Goal: Task Accomplishment & Management: Use online tool/utility

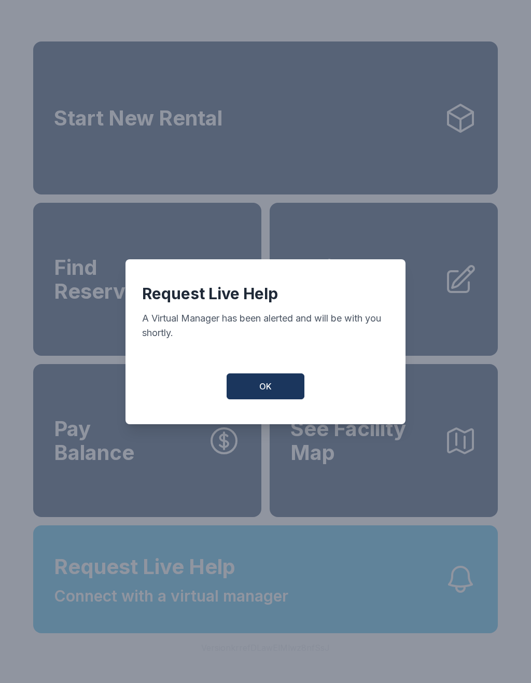
click at [273, 384] on button "OK" at bounding box center [266, 386] width 78 height 26
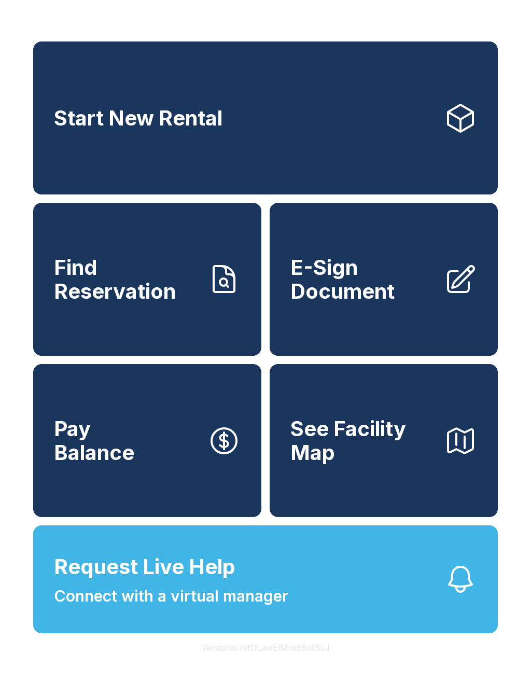
click at [415, 278] on span "E-Sign Document" at bounding box center [362, 279] width 145 height 47
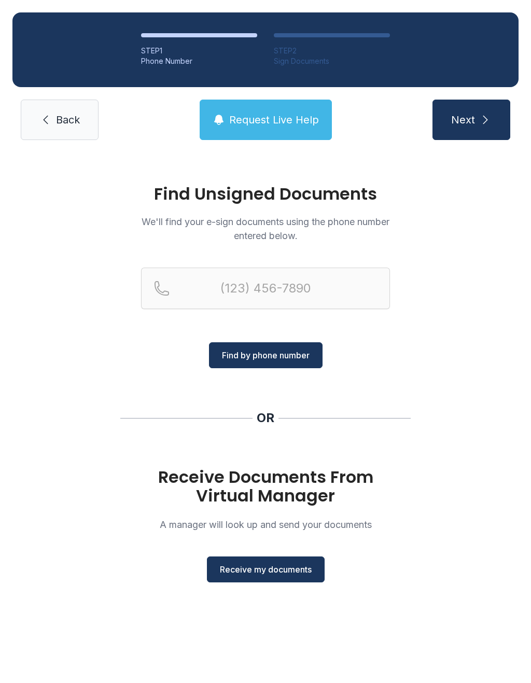
click at [259, 572] on span "Receive my documents" at bounding box center [266, 569] width 92 height 12
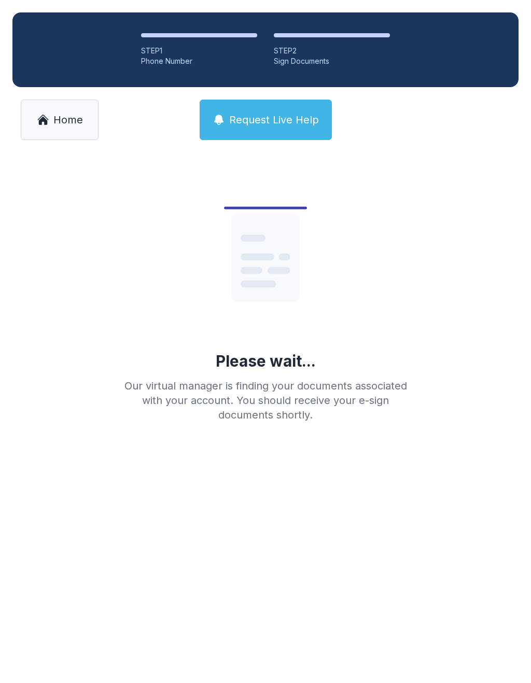
click at [59, 126] on span "Home" at bounding box center [68, 120] width 30 height 15
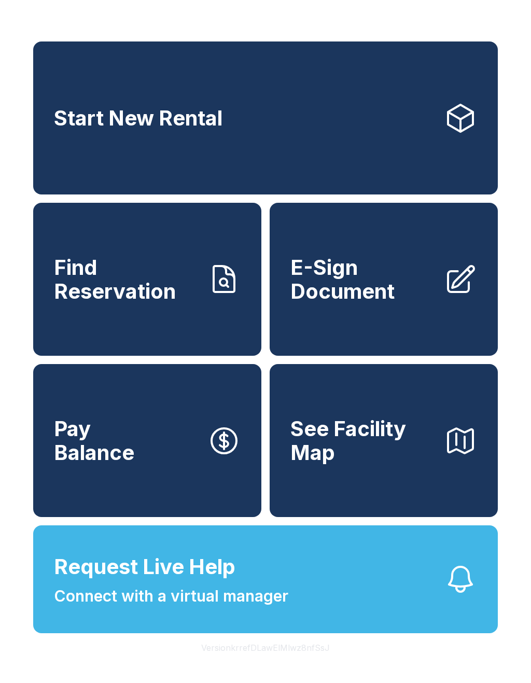
click at [402, 300] on span "E-Sign Document" at bounding box center [362, 279] width 145 height 47
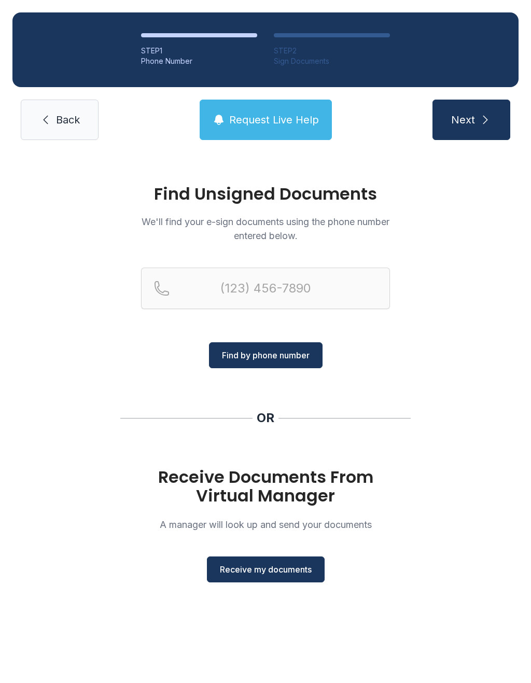
click at [283, 572] on span "Receive my documents" at bounding box center [266, 569] width 92 height 12
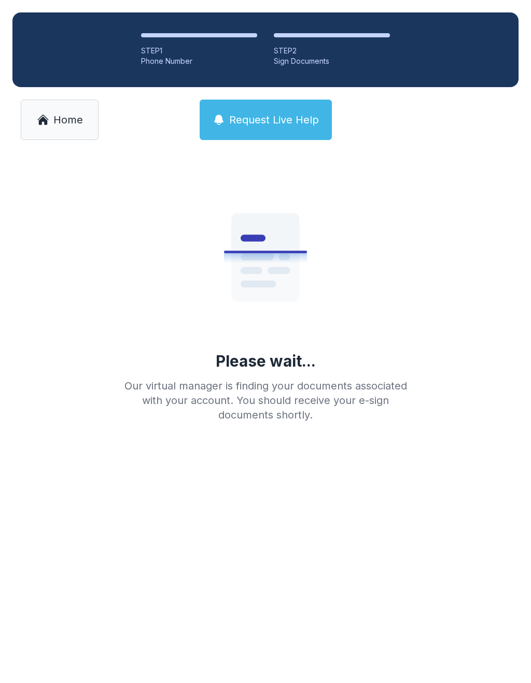
click at [65, 118] on span "Home" at bounding box center [68, 120] width 30 height 15
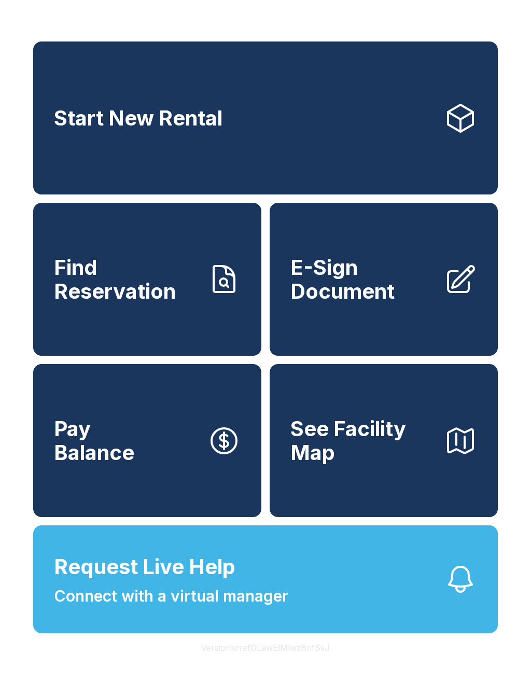
click at [397, 299] on span "E-Sign Document" at bounding box center [362, 279] width 145 height 47
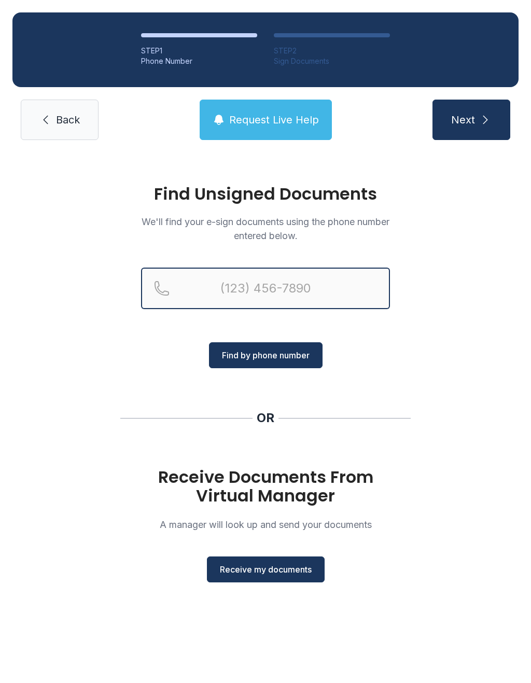
click at [202, 287] on input "Reservation phone number" at bounding box center [265, 288] width 249 height 41
type input "[PHONE_NUMBER]"
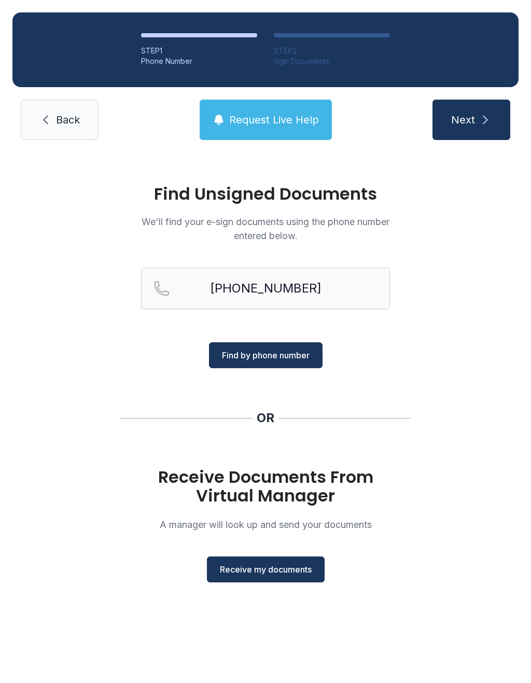
click at [273, 356] on span "Find by phone number" at bounding box center [266, 355] width 88 height 12
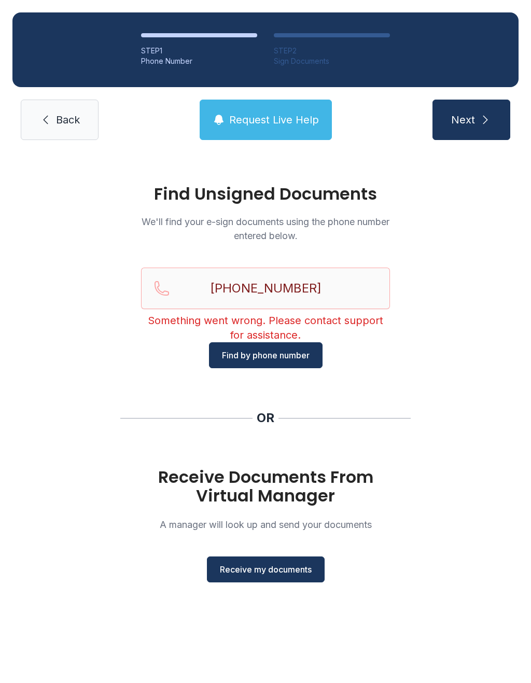
click at [267, 572] on span "Receive my documents" at bounding box center [266, 569] width 92 height 12
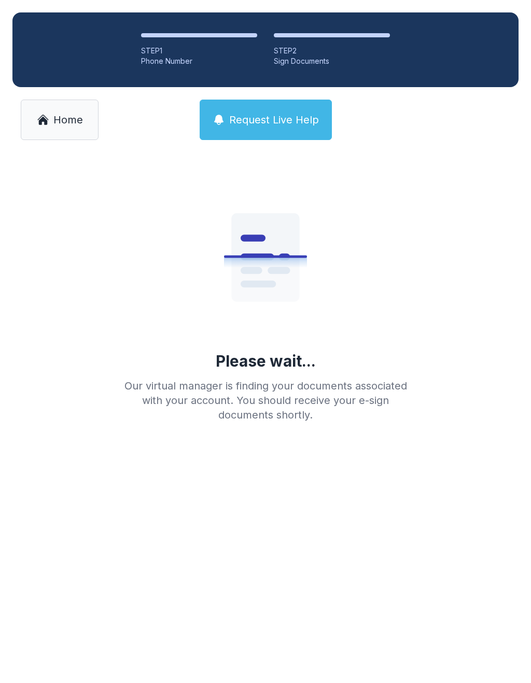
click at [67, 127] on span "Home" at bounding box center [68, 120] width 30 height 15
